Goal: Navigation & Orientation: Find specific page/section

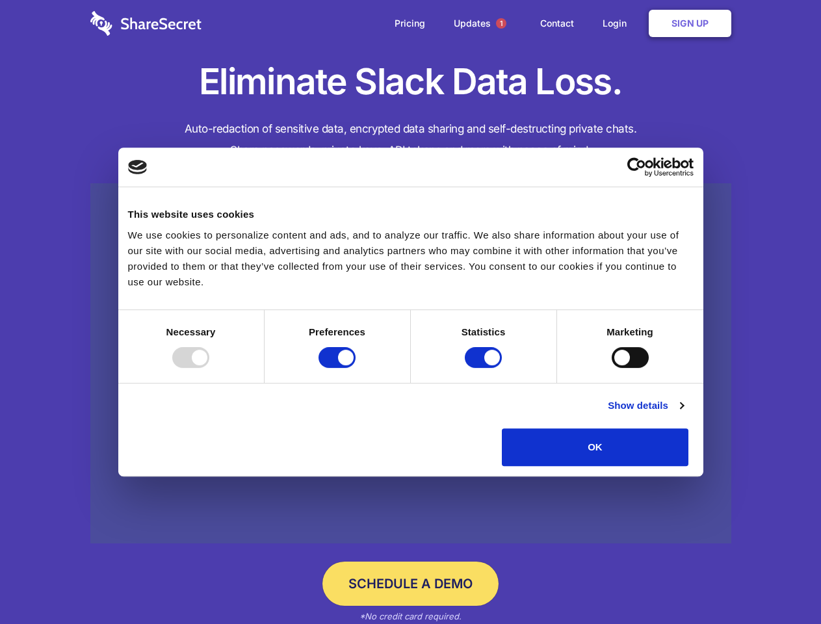
click at [209, 368] on div at bounding box center [190, 357] width 37 height 21
click at [356, 368] on input "Preferences" at bounding box center [337, 357] width 37 height 21
checkbox input "false"
click at [485, 368] on input "Statistics" at bounding box center [483, 357] width 37 height 21
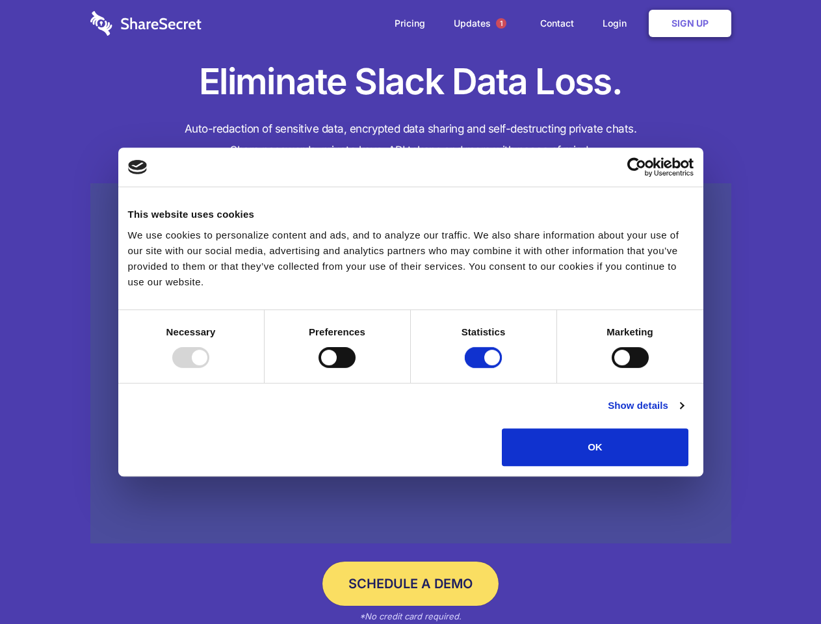
checkbox input "false"
click at [612, 368] on input "Marketing" at bounding box center [630, 357] width 37 height 21
checkbox input "true"
click at [683, 414] on link "Show details" at bounding box center [645, 406] width 75 height 16
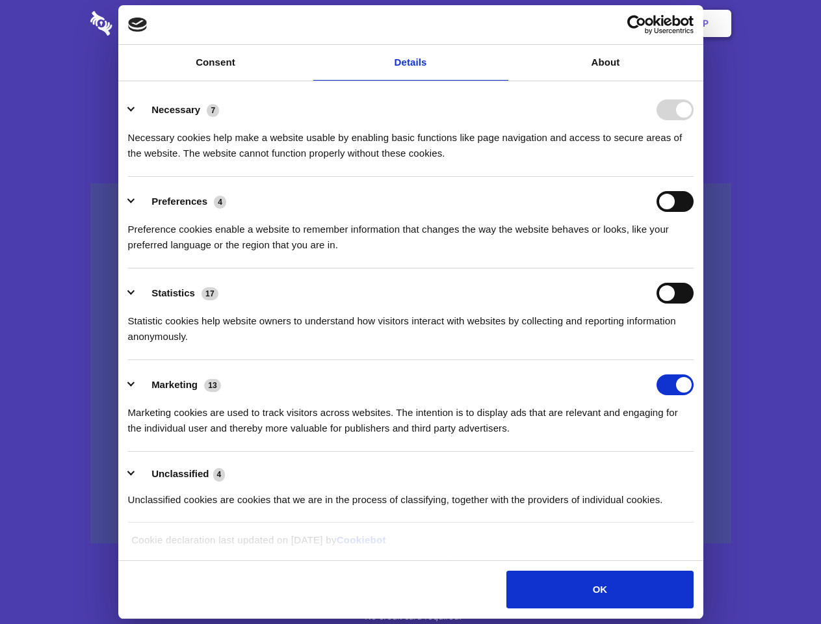
click at [694, 177] on li "Necessary 7 Necessary cookies help make a website usable by enabling basic func…" at bounding box center [411, 131] width 566 height 92
click at [501, 23] on span "1" at bounding box center [501, 23] width 10 height 10
